Goal: Transaction & Acquisition: Purchase product/service

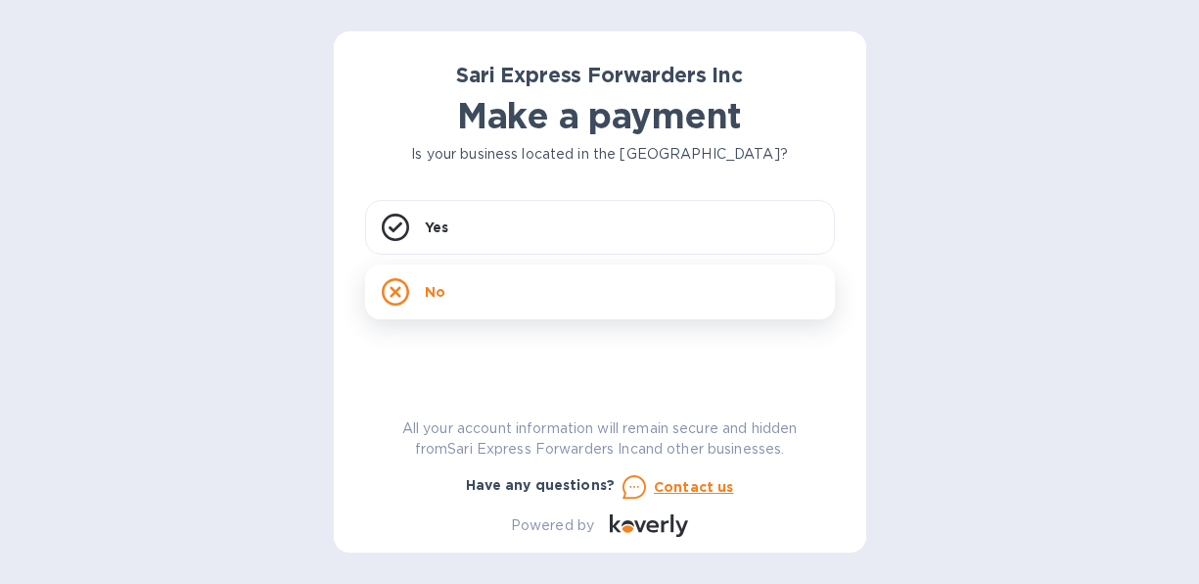
click at [392, 291] on icon at bounding box center [395, 291] width 27 height 27
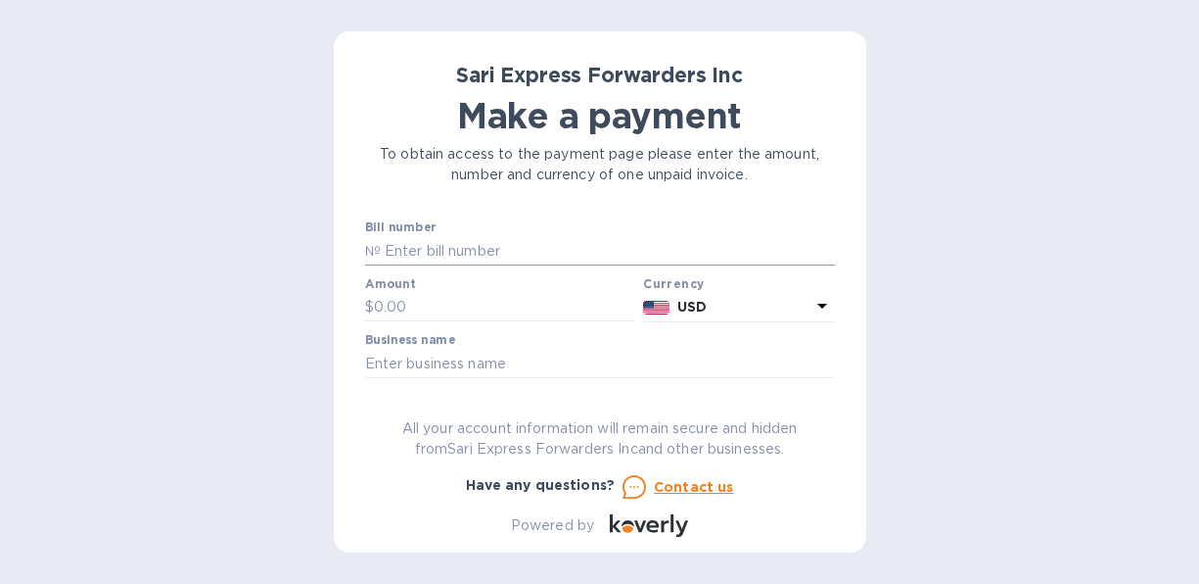
click at [459, 240] on input "text" at bounding box center [608, 250] width 454 height 29
type input "124460"
click at [420, 300] on input "text" at bounding box center [505, 307] width 262 height 29
type input "4,105.00"
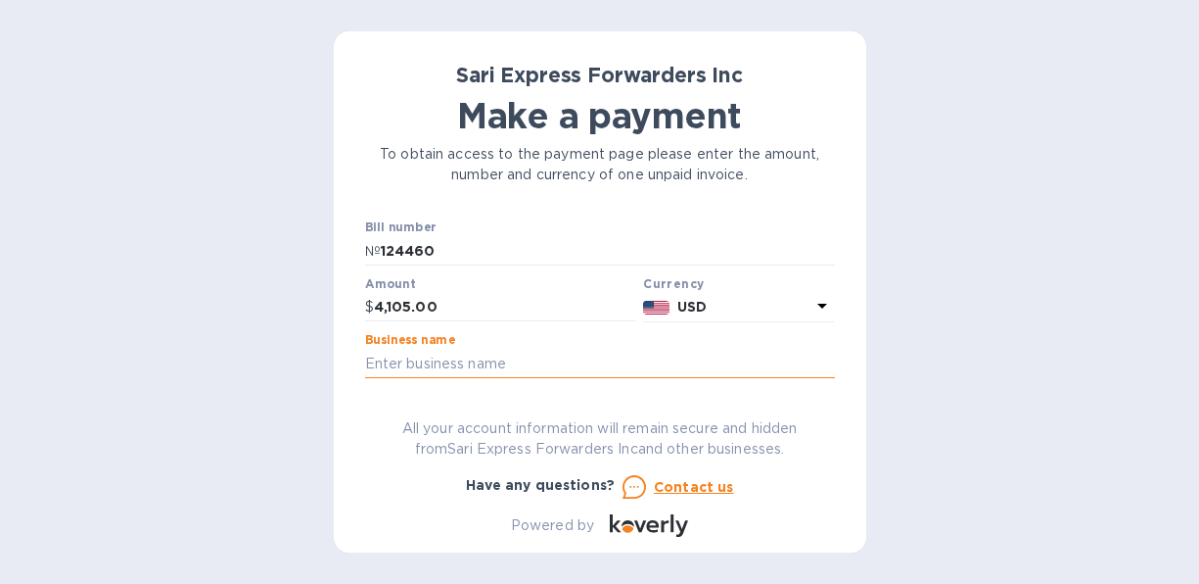
click at [527, 361] on input "text" at bounding box center [600, 363] width 470 height 29
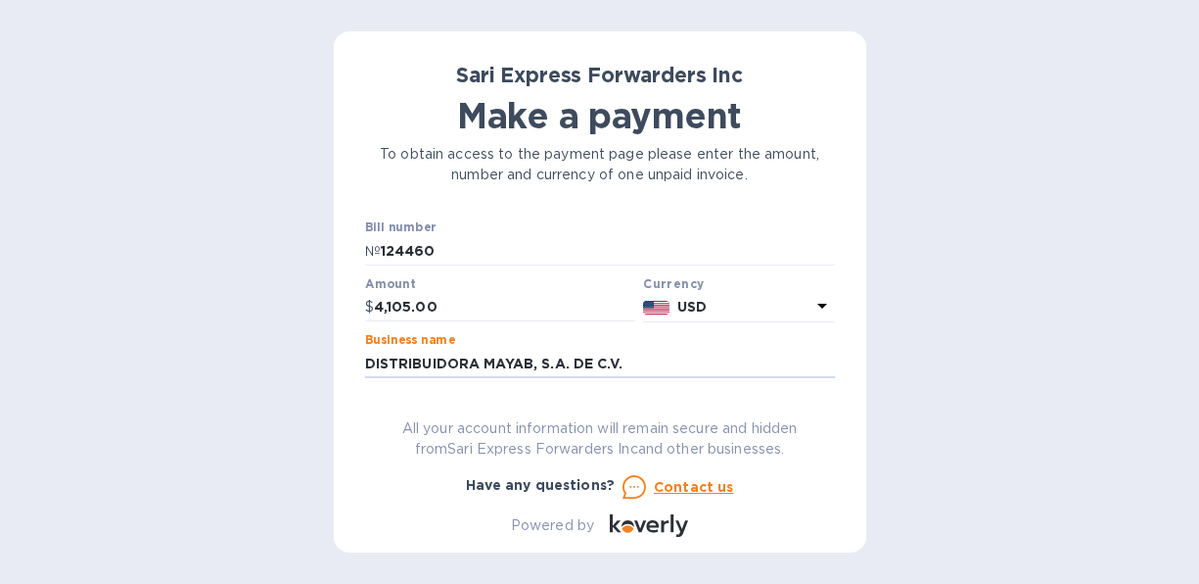
type input "DISTRIBUIDORA MAYAB, S.A. DE C.V."
drag, startPoint x: 814, startPoint y: 304, endPoint x: 830, endPoint y: 353, distance: 51.7
click at [830, 353] on div "Bill number № 124460 Amount $ 4,105.00 Currency USD Business name DISTRIBUIDORA…" at bounding box center [600, 299] width 470 height 159
click at [1197, 581] on div "Sari Express Forwarders Inc Make a payment To obtain access to the payment page…" at bounding box center [599, 292] width 1199 height 584
click at [691, 487] on u "Contact us" at bounding box center [694, 487] width 80 height 16
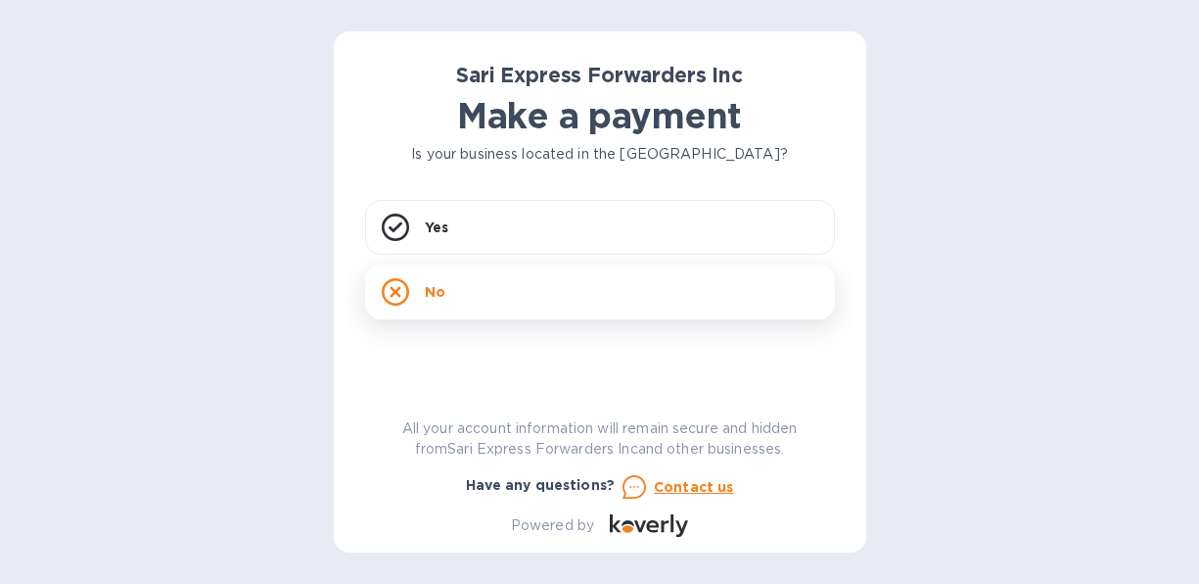
click at [391, 290] on icon at bounding box center [395, 291] width 27 height 27
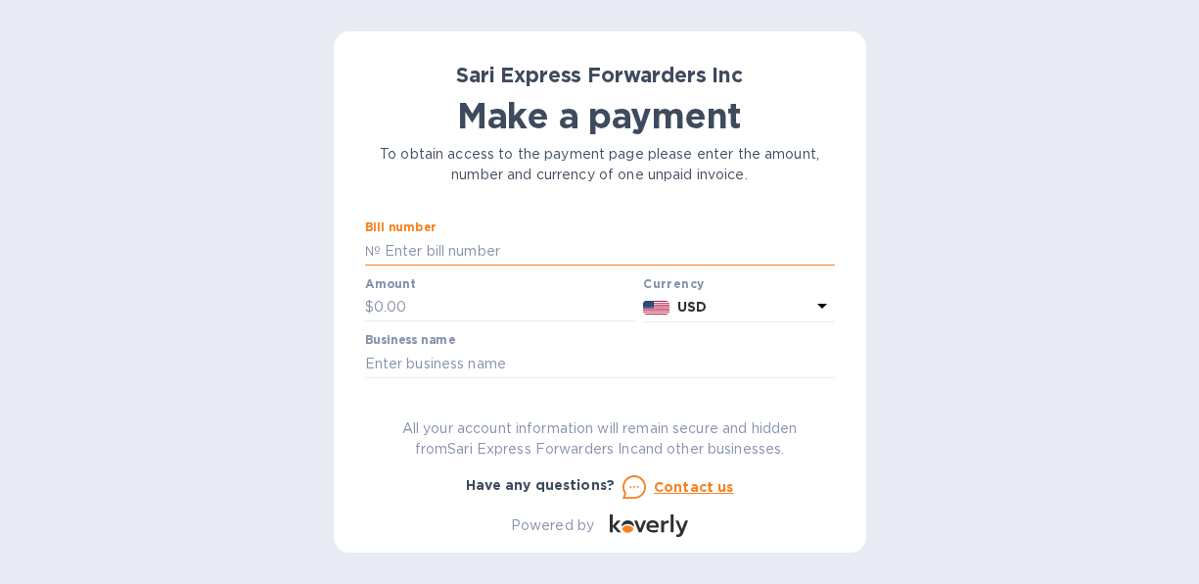
click at [486, 251] on input "text" at bounding box center [608, 250] width 454 height 29
type input "124460"
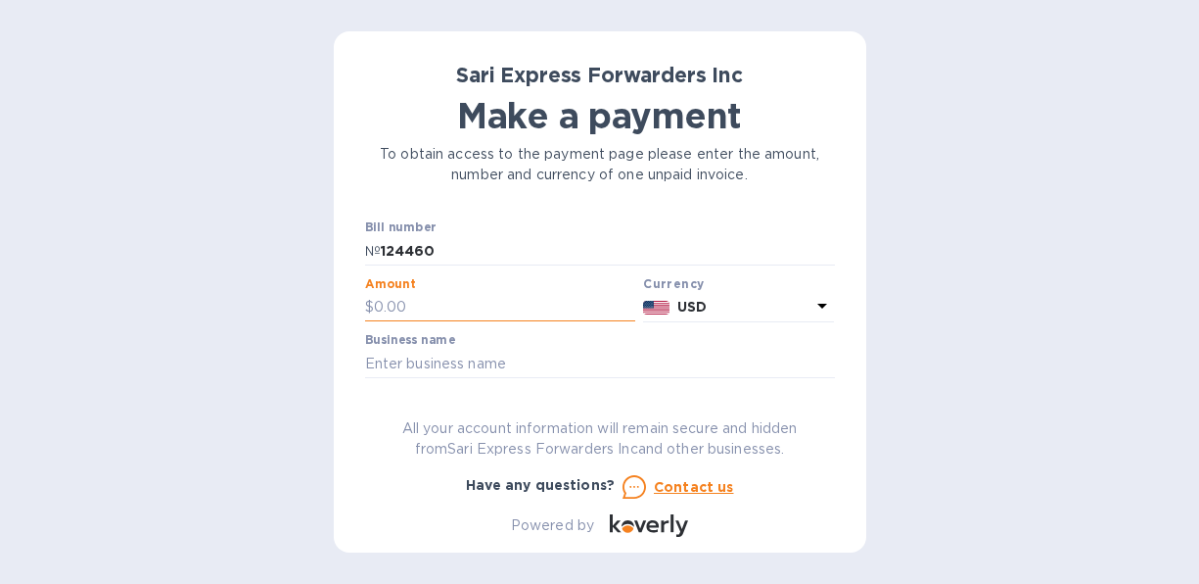
click at [457, 311] on input "text" at bounding box center [505, 307] width 262 height 29
type input "4,105.00"
click at [656, 305] on img at bounding box center [656, 308] width 26 height 14
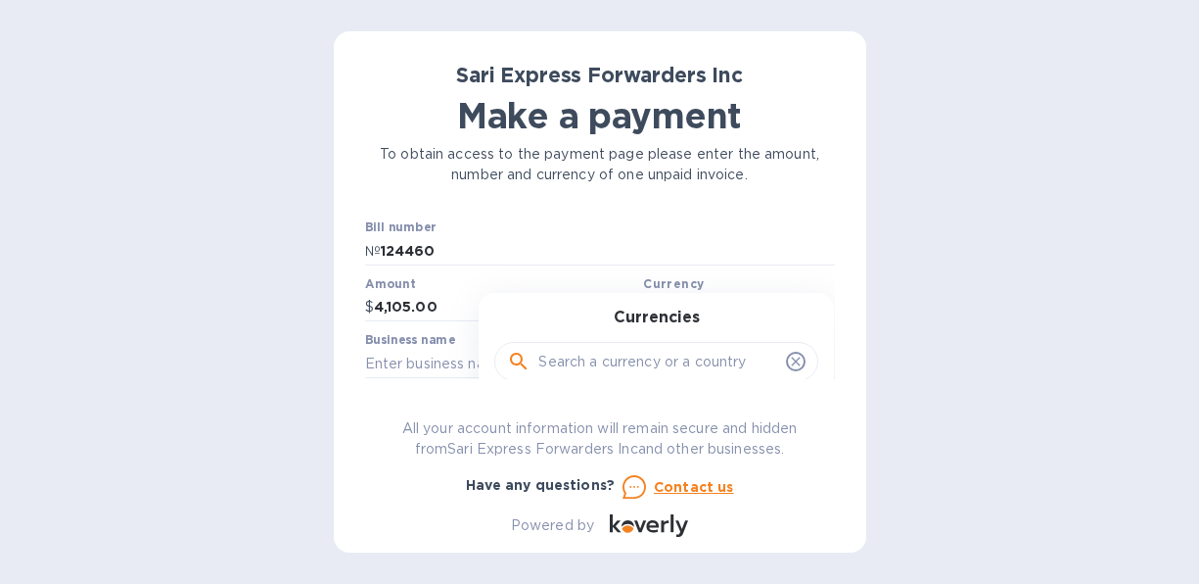
click at [725, 308] on div "Currencies" at bounding box center [656, 350] width 308 height 84
click at [653, 387] on div "Sari Express Forwarders Inc Make a payment To obtain access to the payment page…" at bounding box center [600, 300] width 470 height 474
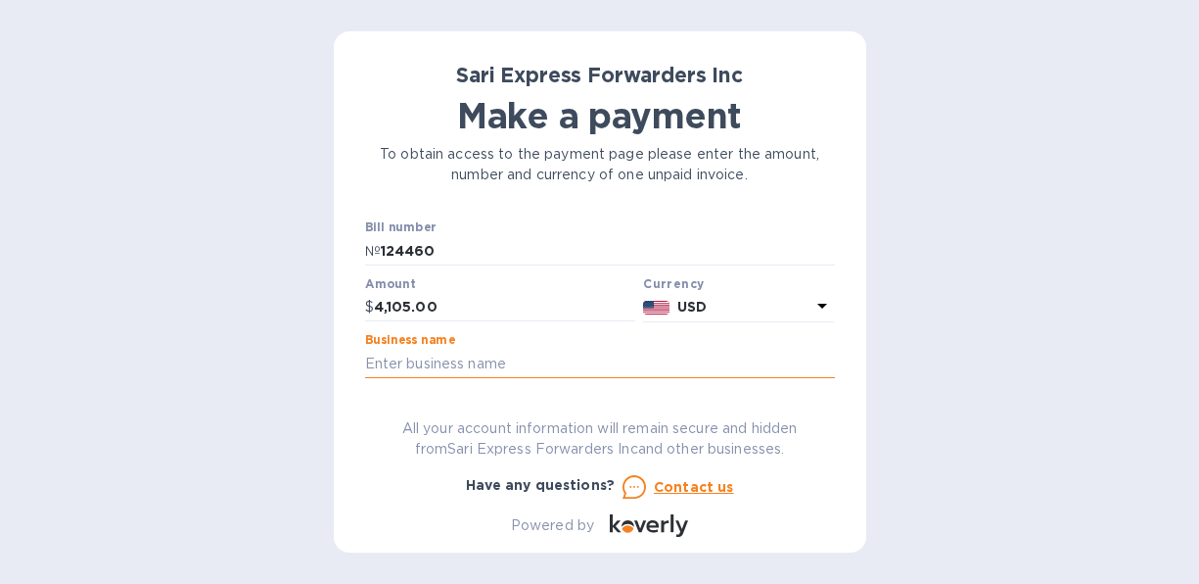
click at [559, 371] on input "text" at bounding box center [600, 363] width 470 height 29
type input "F"
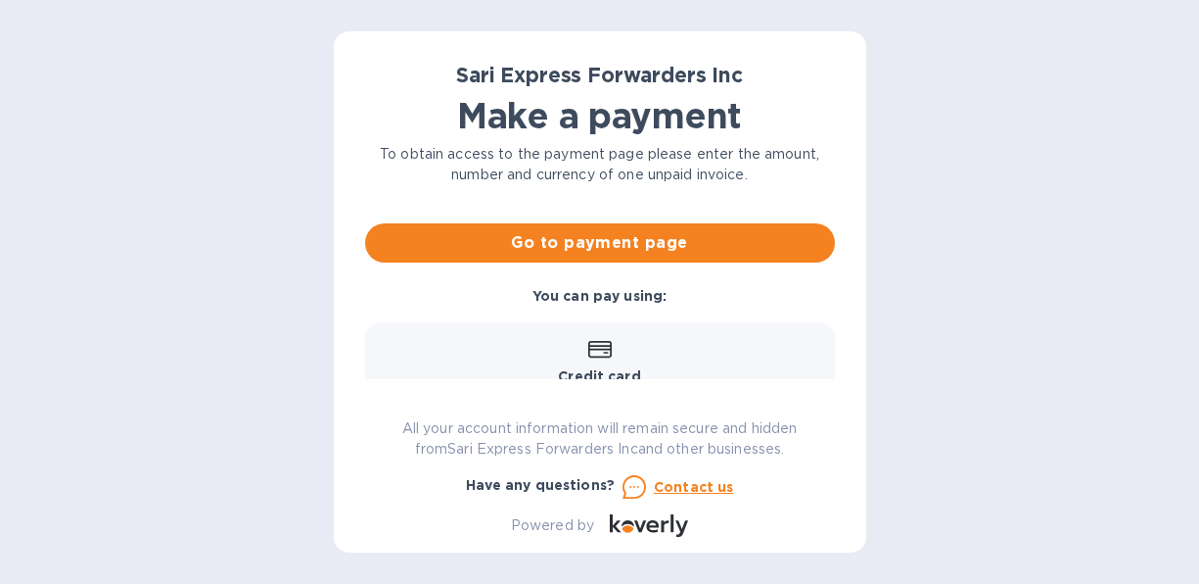
scroll to position [247, 0]
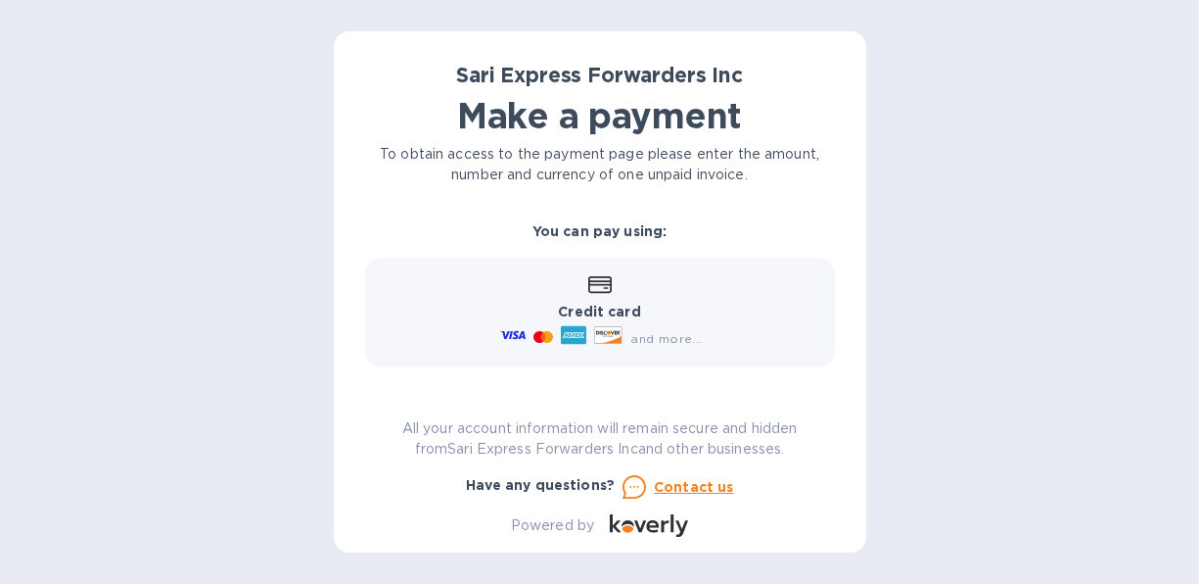
type input "DISTRIBUIDORA MAYAB, S.A. DE C.V."
click at [574, 332] on icon at bounding box center [573, 335] width 25 height 19
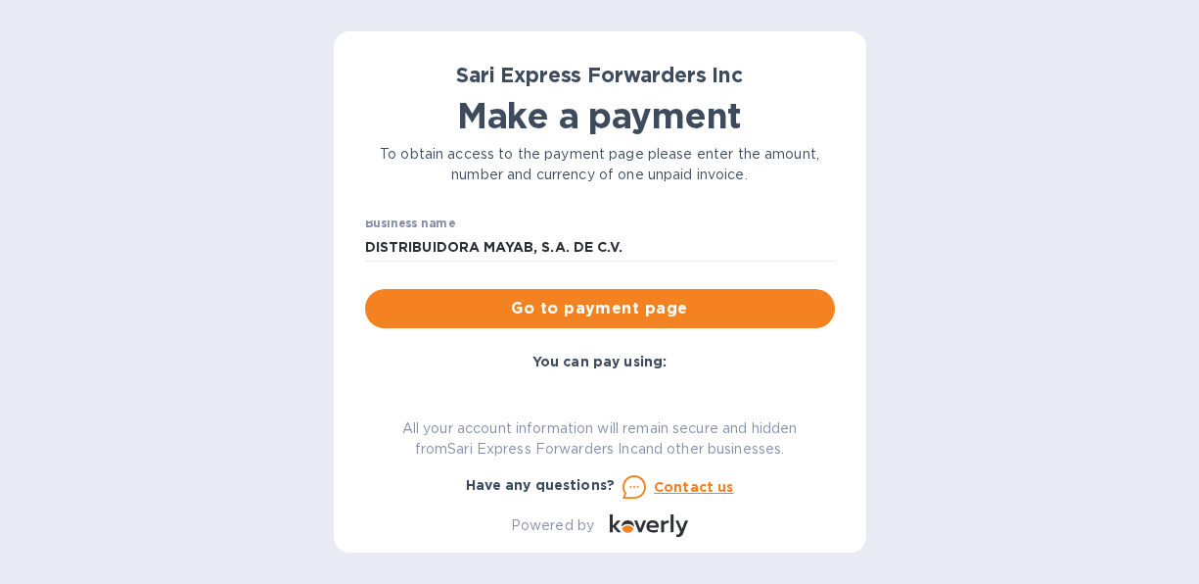
scroll to position [125, 0]
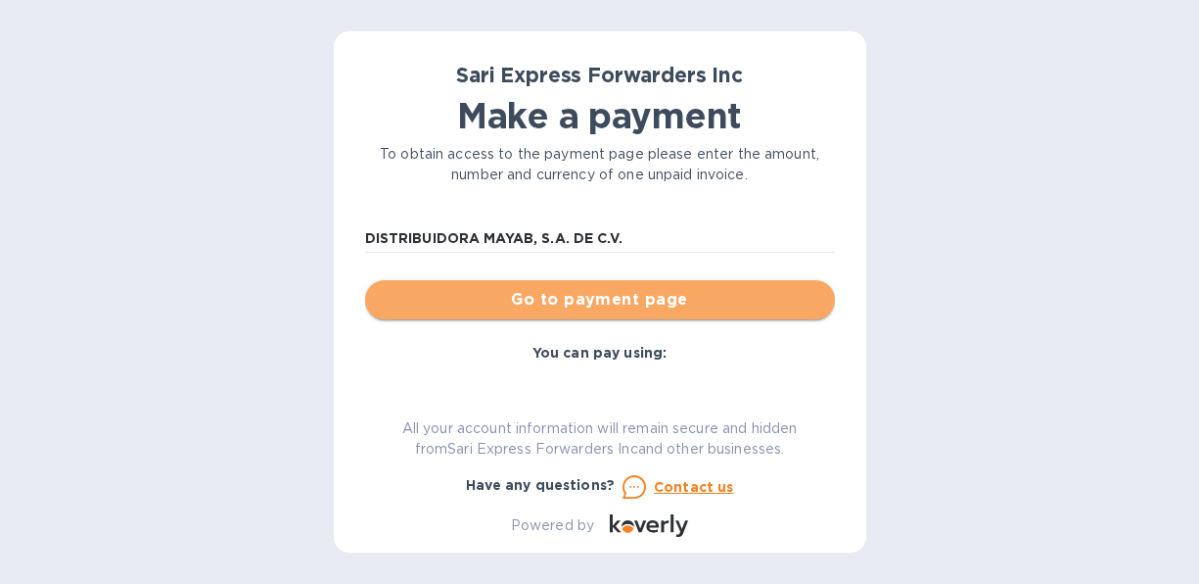
click at [627, 304] on span "Go to payment page" at bounding box center [600, 299] width 439 height 23
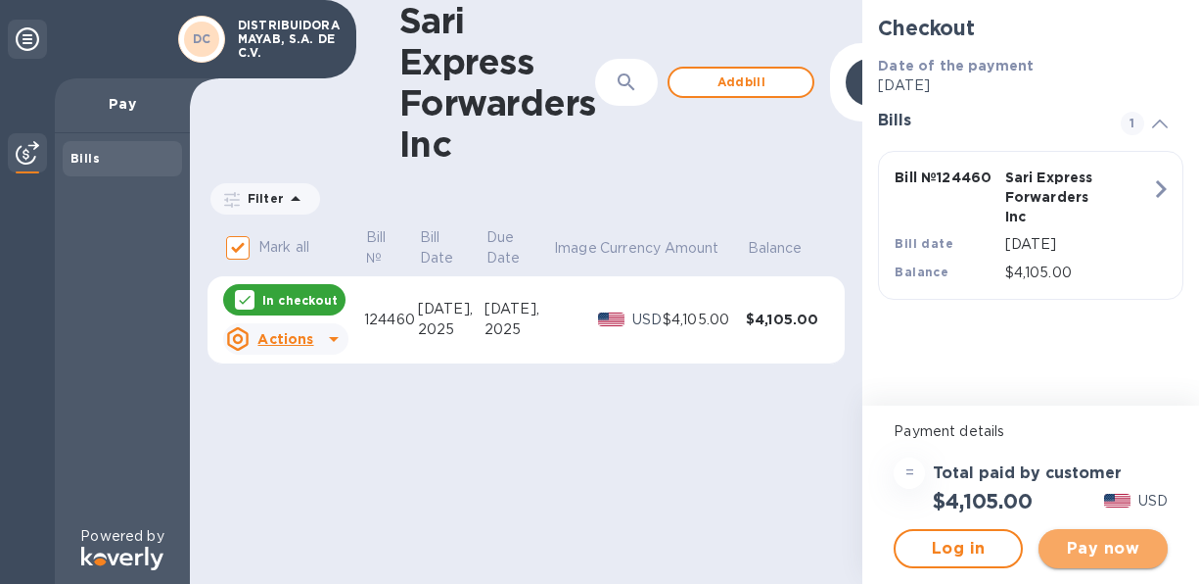
click at [1110, 544] on span "Pay now" at bounding box center [1103, 548] width 98 height 23
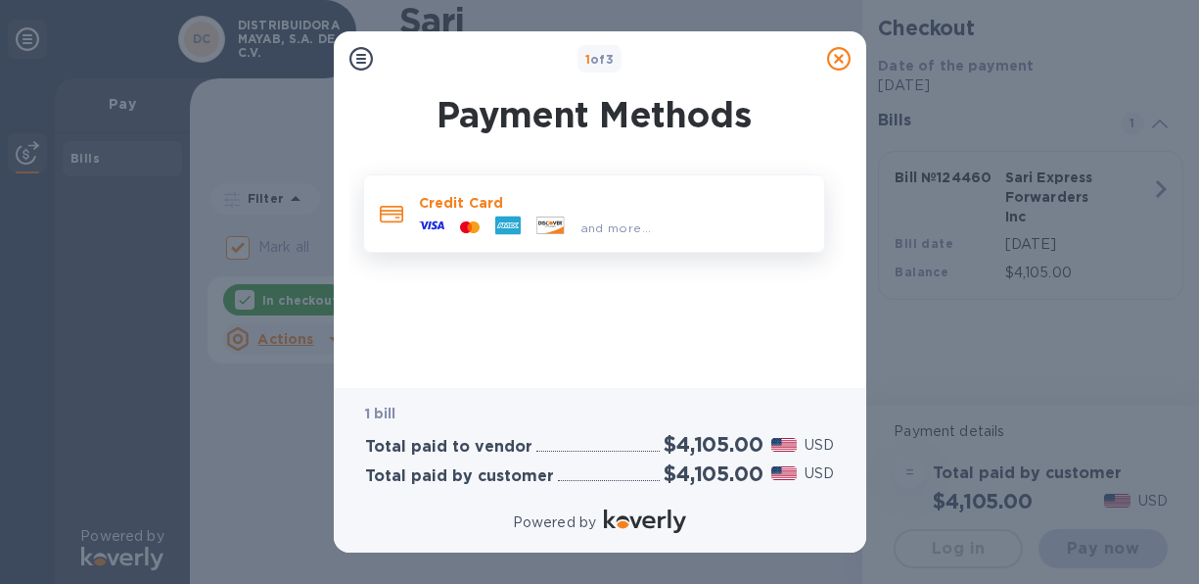
click at [513, 227] on icon at bounding box center [507, 225] width 25 height 19
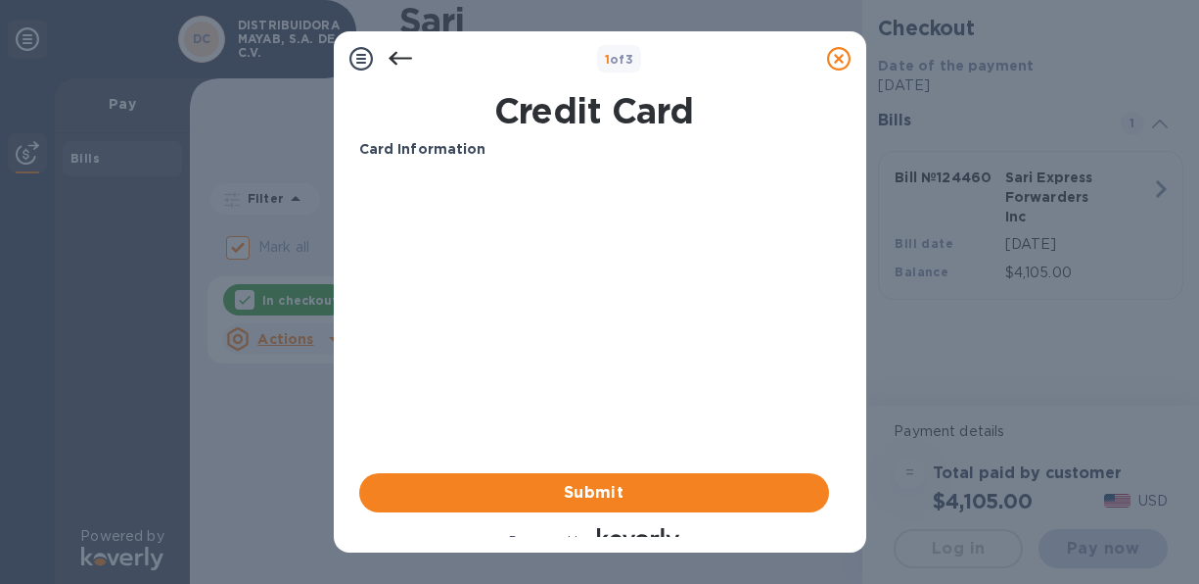
click at [1091, 513] on div "1 of 3 Credit Card Card Information Your browser does not support iframes Submi…" at bounding box center [599, 292] width 1199 height 584
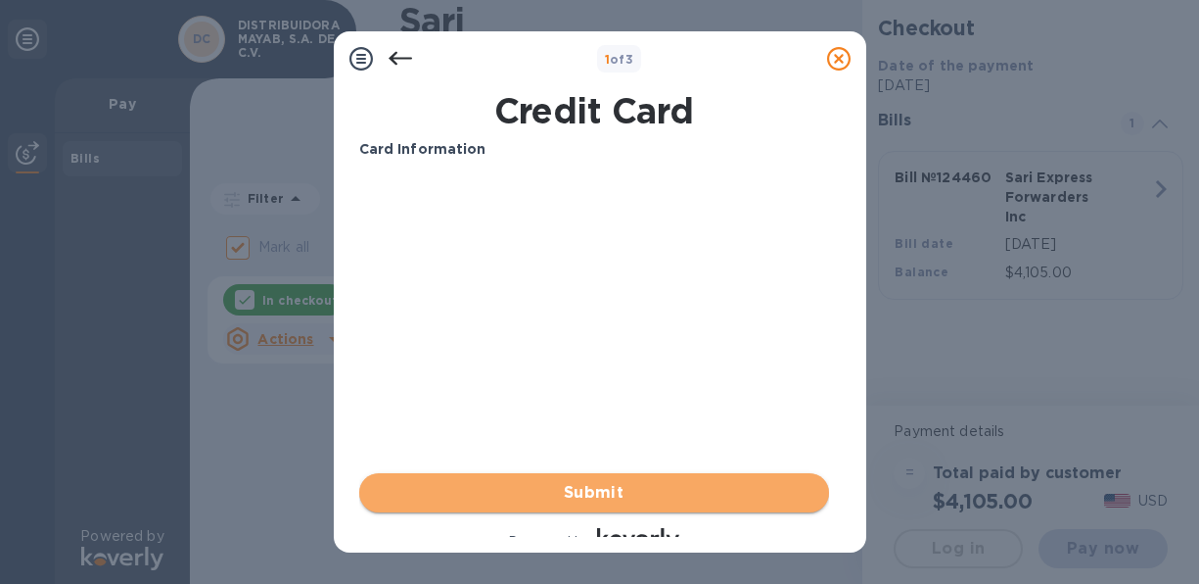
click at [590, 491] on span "Submit" at bounding box center [594, 492] width 439 height 23
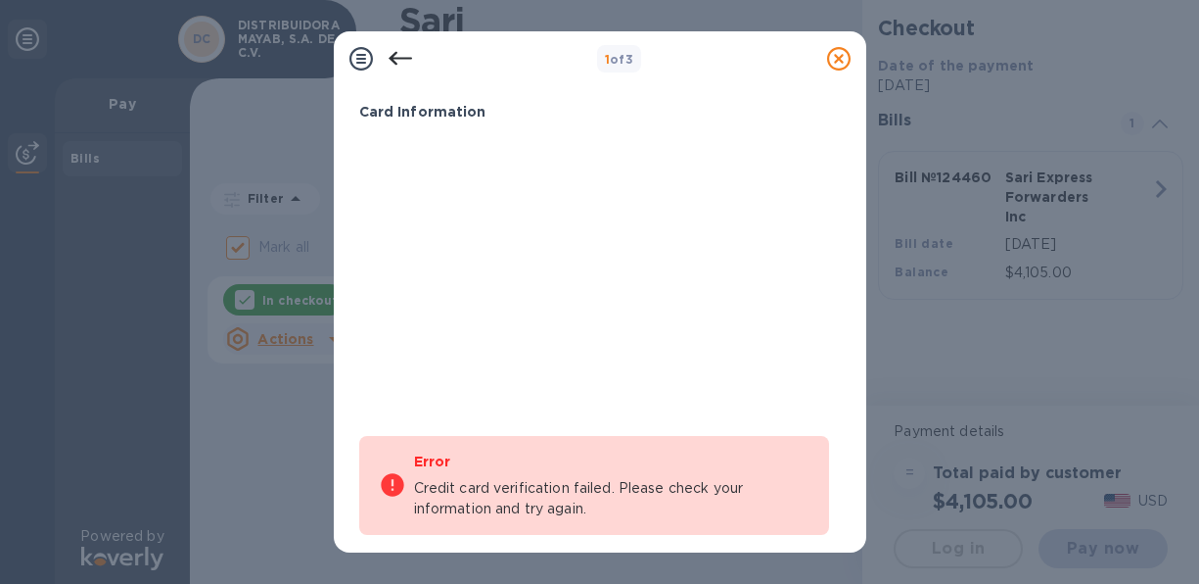
scroll to position [41, 0]
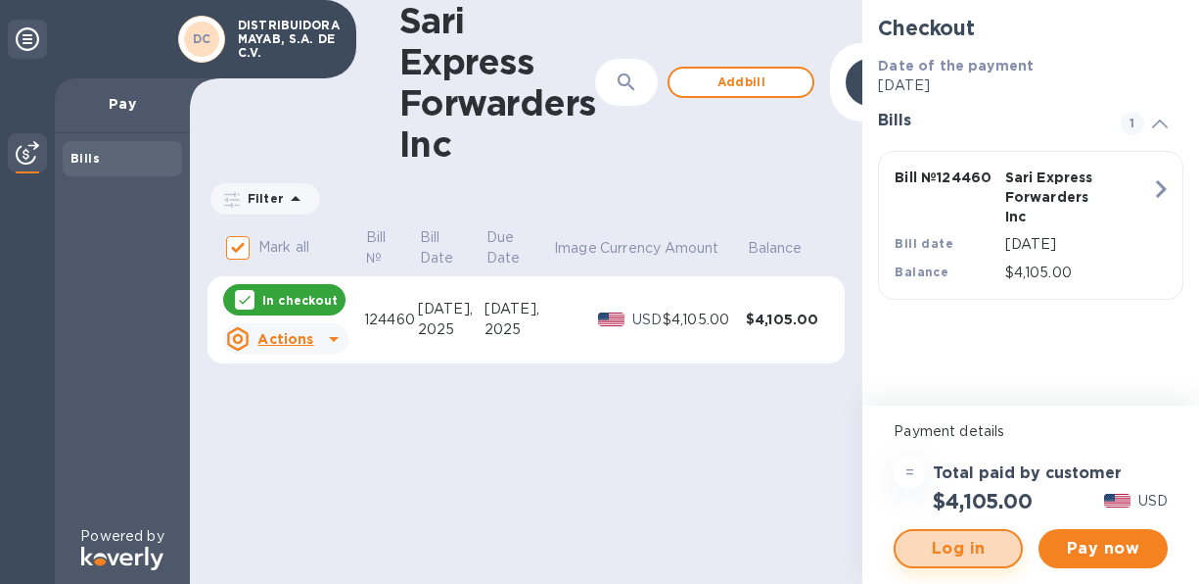
click at [967, 549] on span "Log in" at bounding box center [959, 548] width 94 height 23
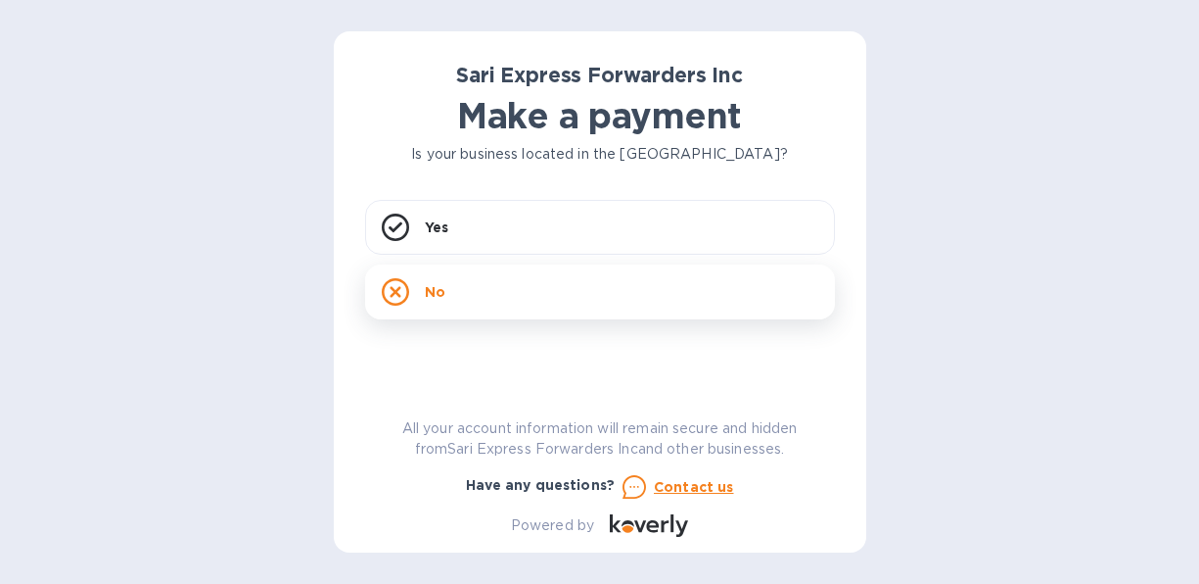
click at [397, 289] on icon at bounding box center [395, 291] width 27 height 27
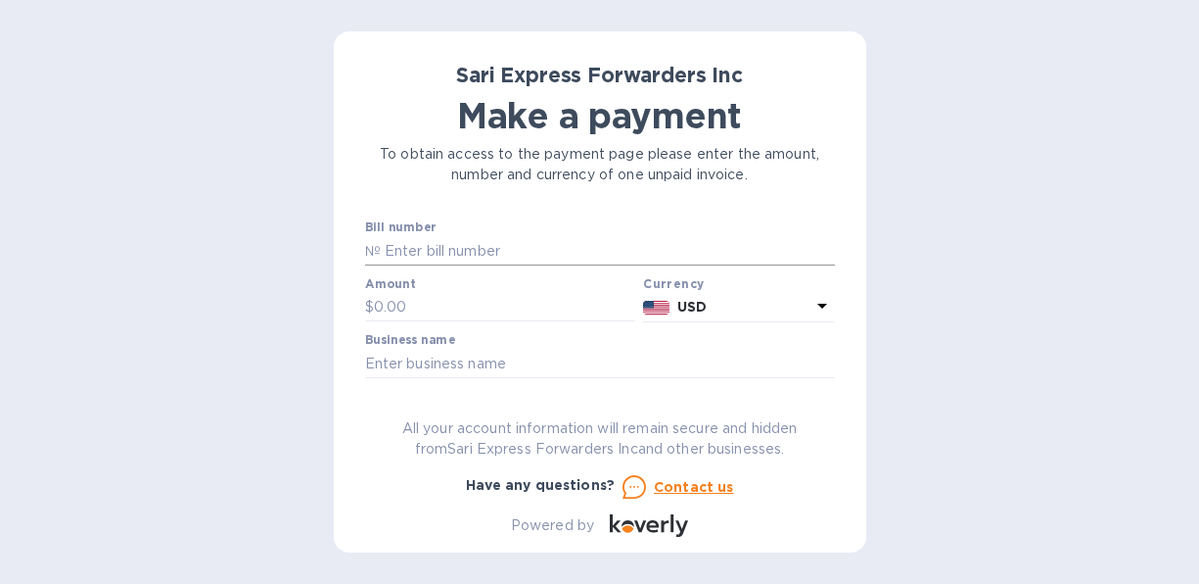
click at [542, 254] on input "text" at bounding box center [608, 250] width 454 height 29
type input "124460"
click at [446, 304] on input "text" at bounding box center [505, 307] width 262 height 29
type input "4,105.00"
click at [434, 363] on input "text" at bounding box center [600, 363] width 470 height 29
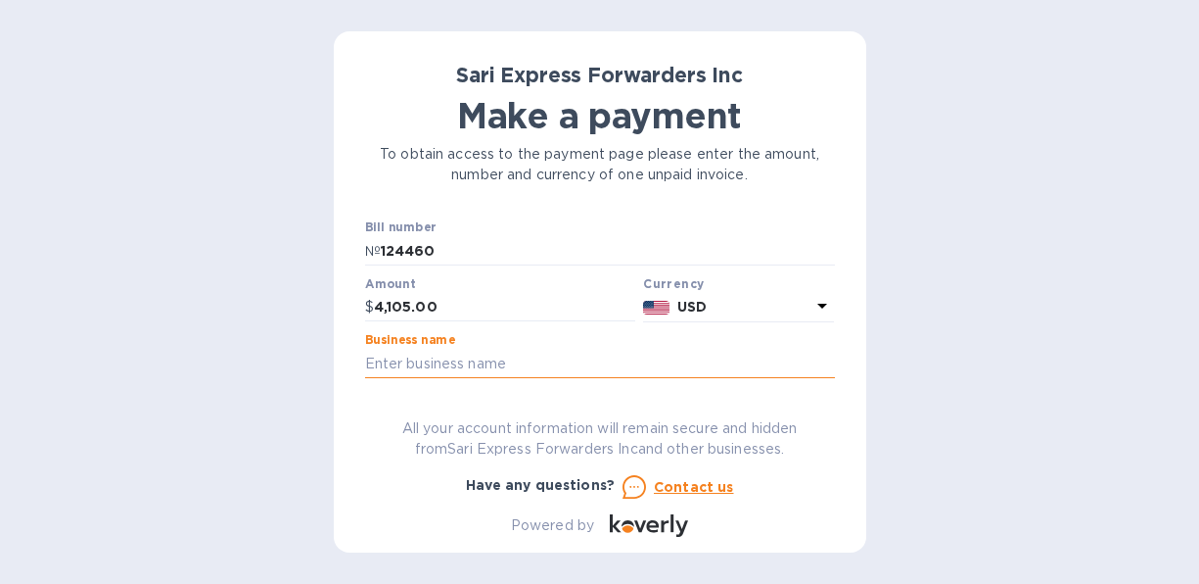
type input "DISTRIBUIDORA MAYAB, S.A. DE C.V."
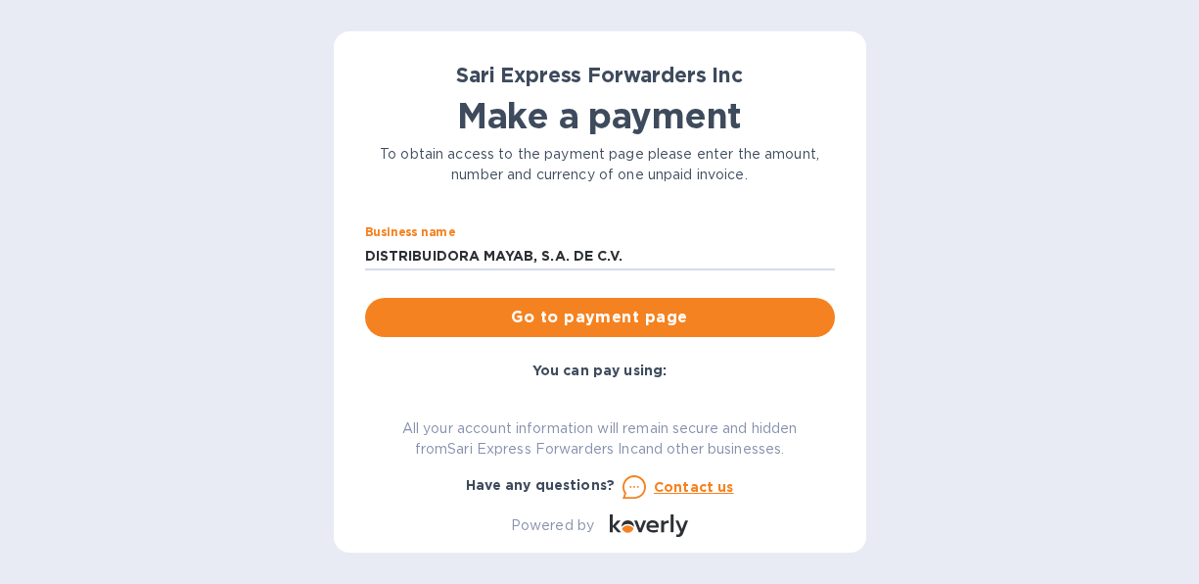
scroll to position [112, 0]
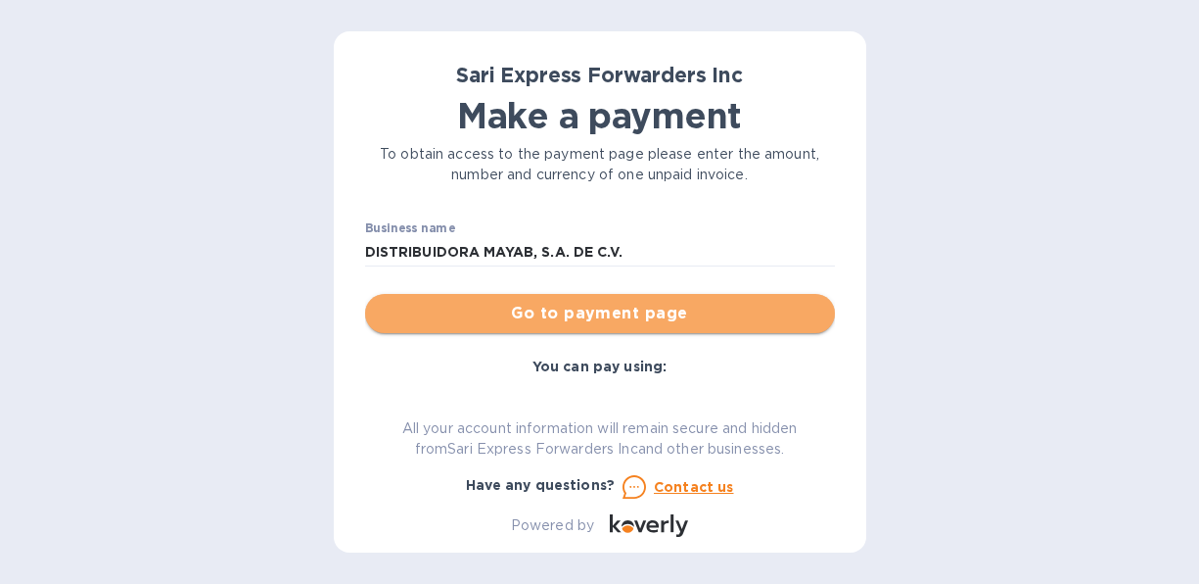
click at [604, 303] on span "Go to payment page" at bounding box center [600, 313] width 439 height 23
